Goal: Find specific page/section: Find specific page/section

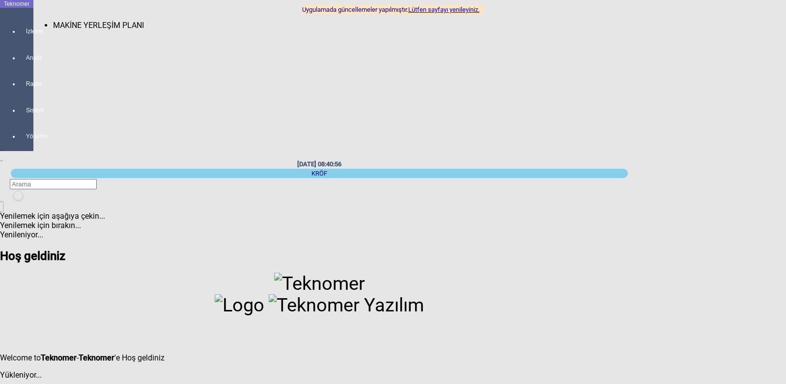
click at [53, 21] on span "MAKİNE YERLEŞİM PLANI" at bounding box center [98, 25] width 91 height 9
click at [20, 40] on div at bounding box center [27, 40] width 14 height 0
click at [54, 21] on span "MAKİNE YERLEŞİM PLANI" at bounding box center [98, 25] width 91 height 9
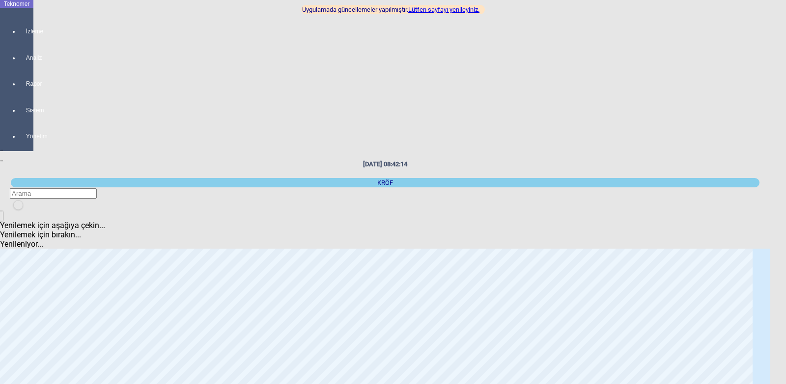
drag, startPoint x: 54, startPoint y: 18, endPoint x: 469, endPoint y: 7, distance: 415.5
click at [469, 7] on link "Lütfen sayfayı yenileyiniz." at bounding box center [443, 9] width 71 height 7
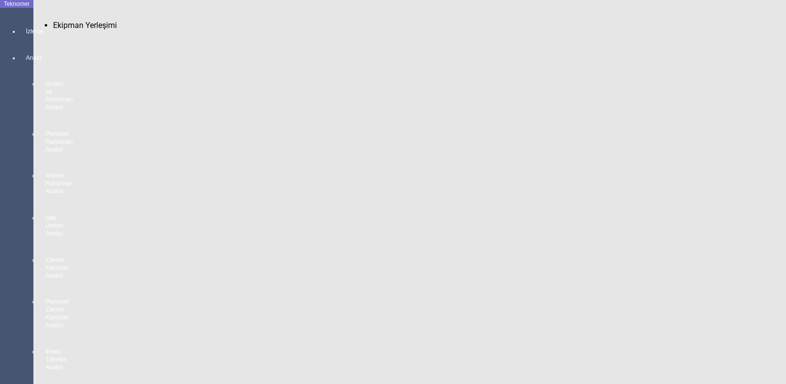
click at [65, 21] on span "Ekipman Yerleşimi" at bounding box center [85, 25] width 64 height 9
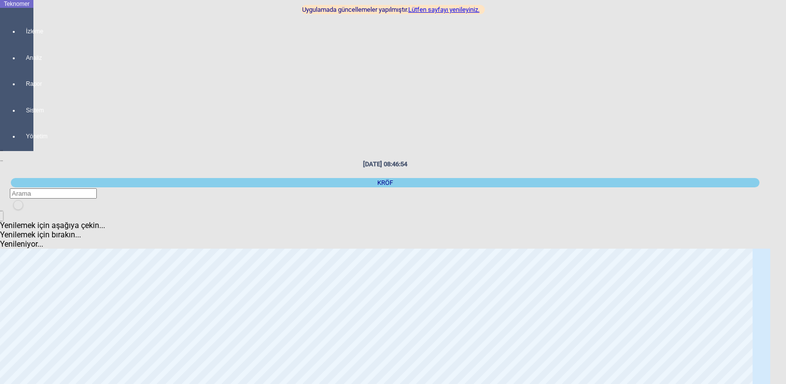
click at [441, 7] on link "Lütfen sayfayı yenileyiniz." at bounding box center [443, 9] width 71 height 7
